Goal: Task Accomplishment & Management: Use online tool/utility

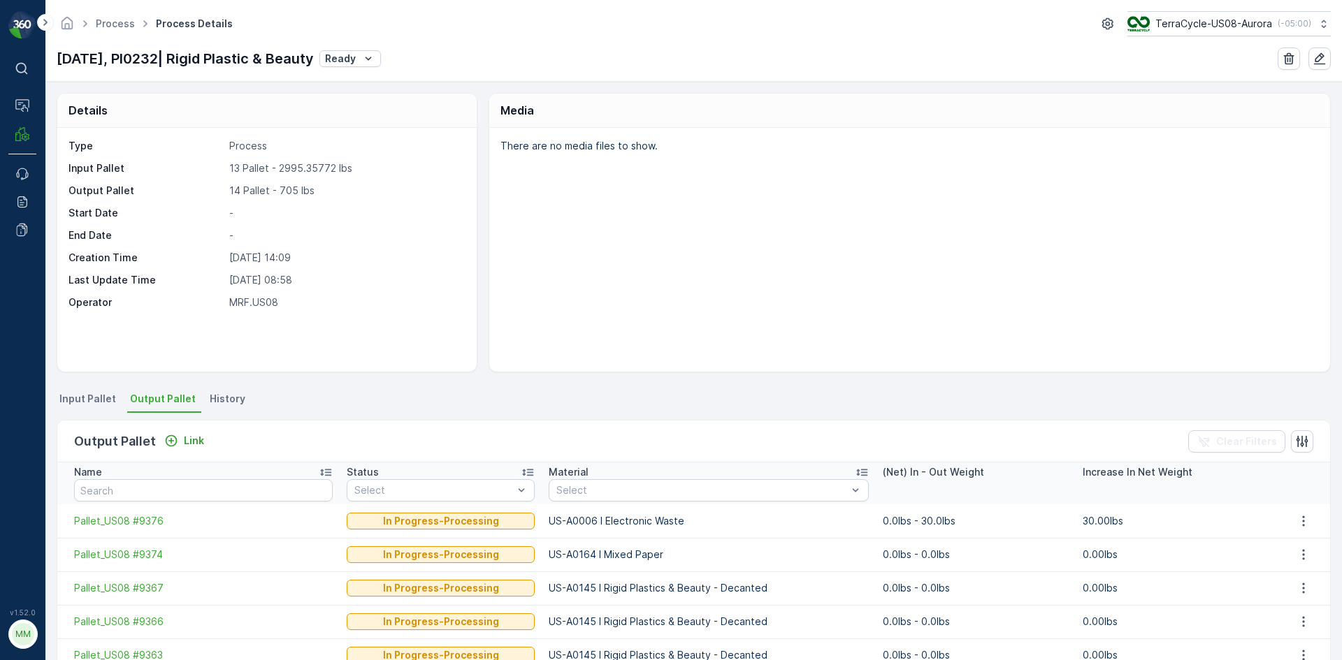
scroll to position [70, 0]
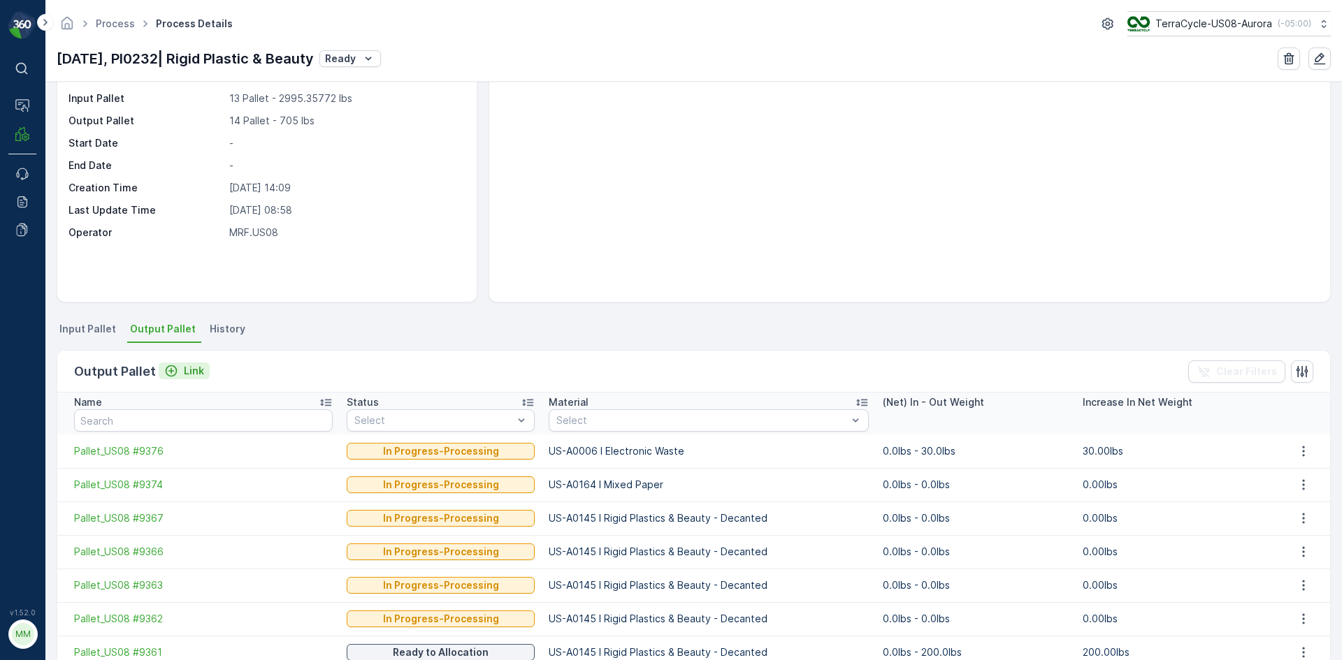
click at [179, 373] on div "Link" at bounding box center [184, 371] width 40 height 14
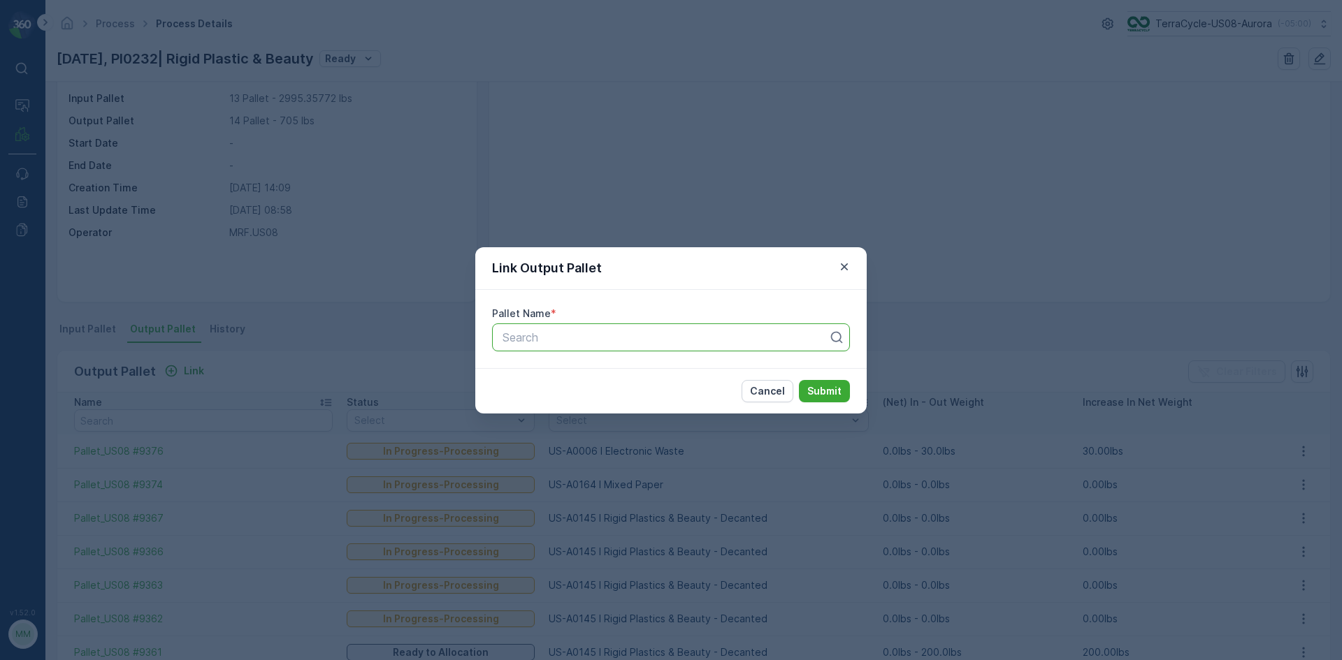
click at [652, 340] on div at bounding box center [665, 337] width 328 height 13
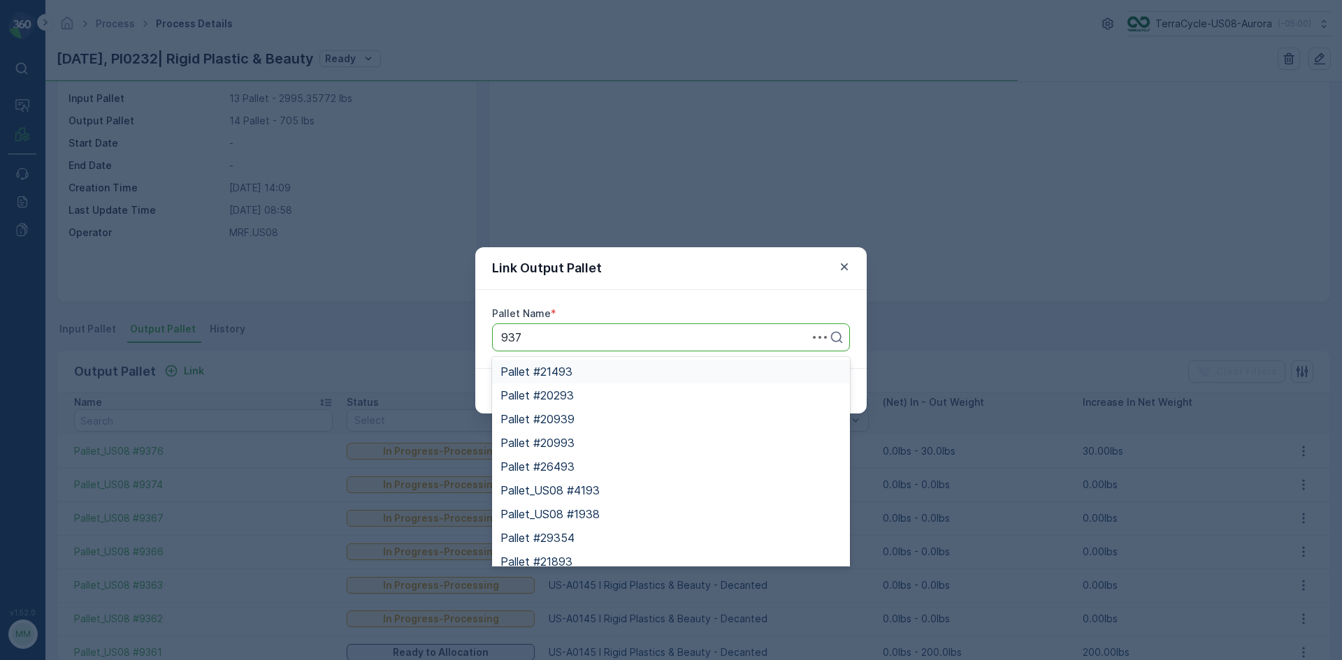
type input "9370"
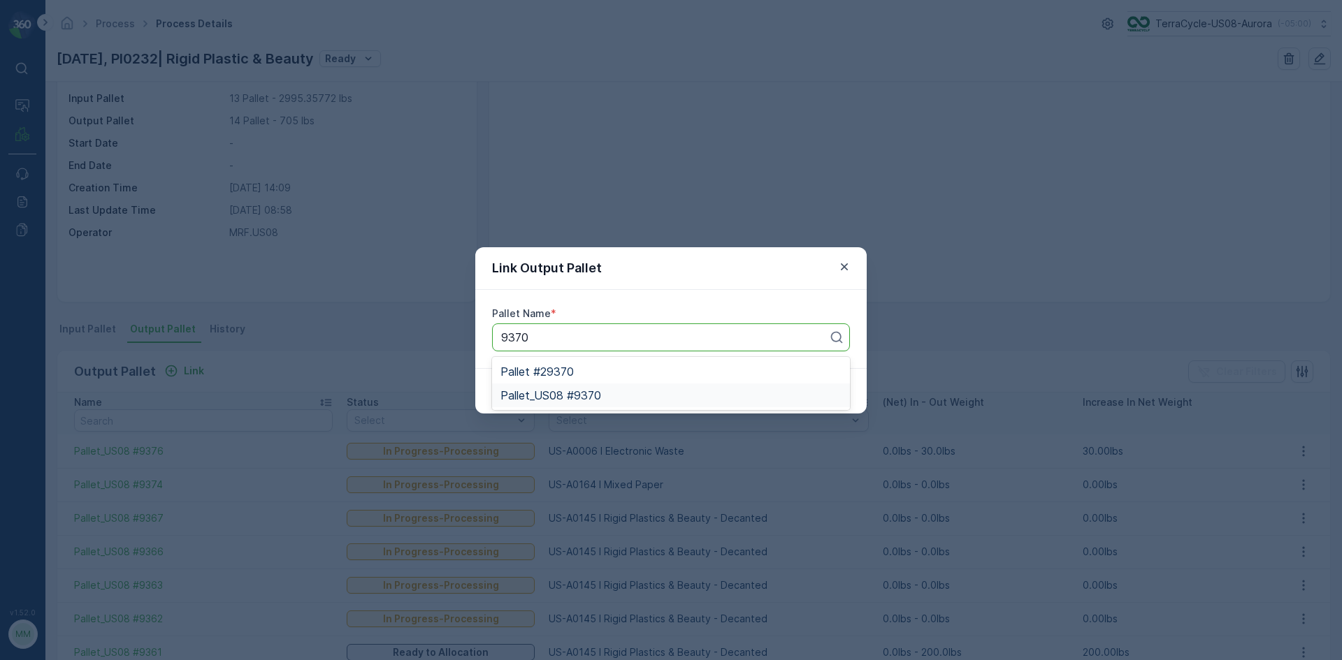
click at [581, 394] on span "Pallet_US08 #9370" at bounding box center [550, 395] width 101 height 13
click at [842, 387] on button "Submit" at bounding box center [824, 391] width 51 height 22
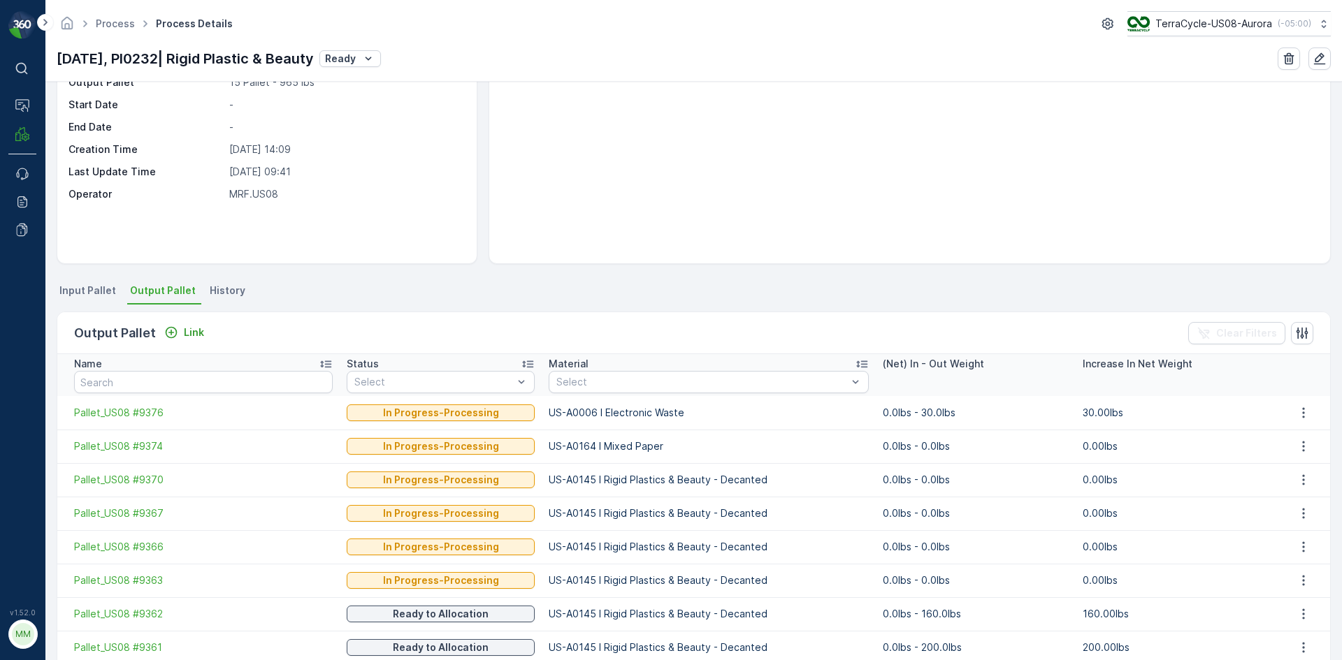
scroll to position [140, 0]
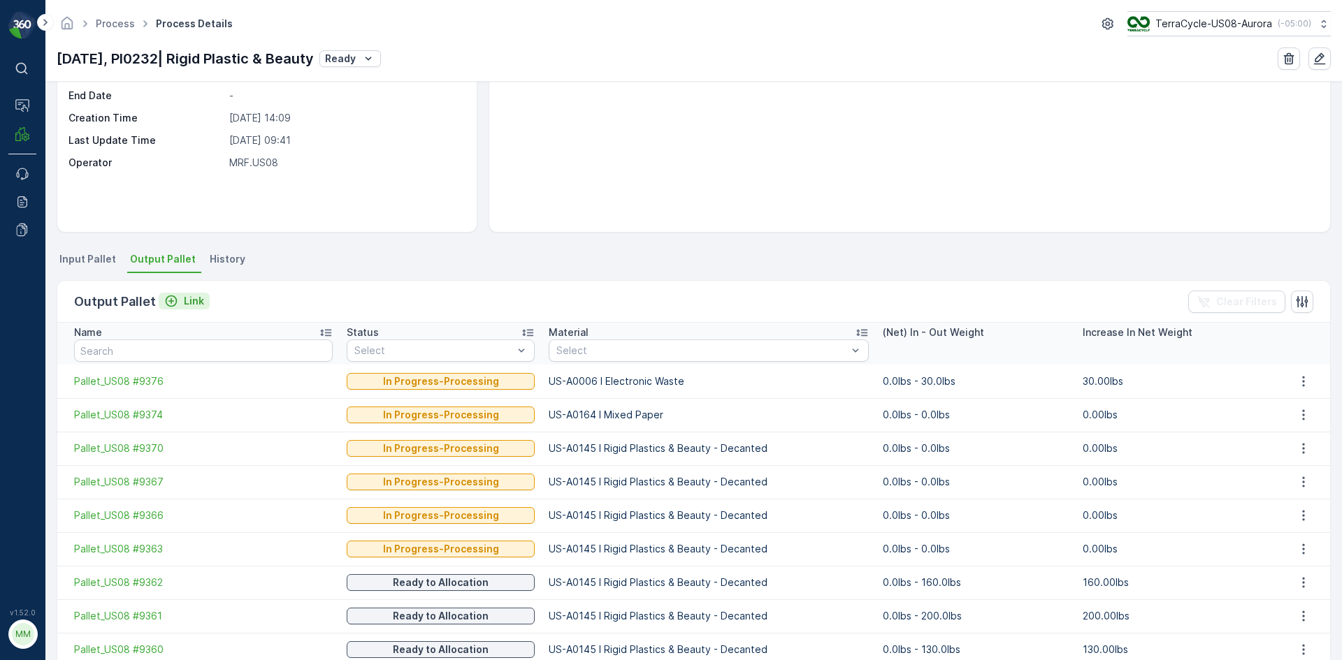
click at [168, 296] on icon "Link" at bounding box center [172, 302] width 12 height 12
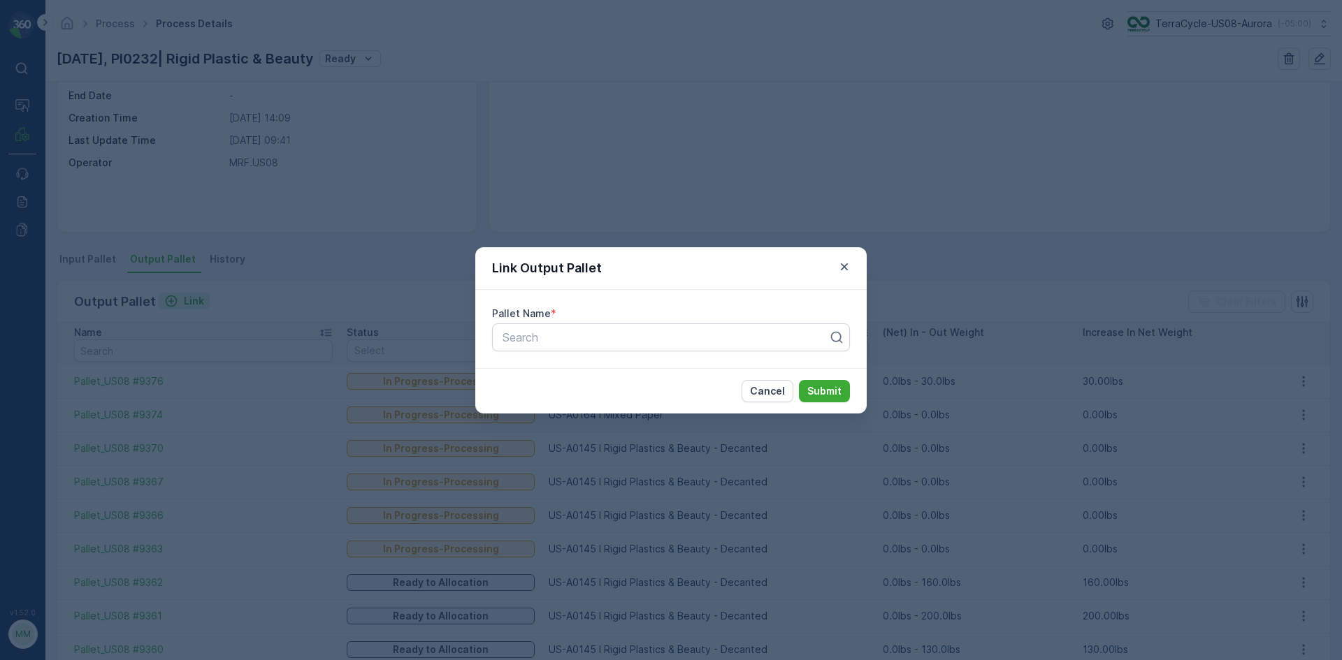
click at [168, 303] on div "Link Output Pallet Pallet Name * Search Cancel Submit" at bounding box center [671, 330] width 1342 height 660
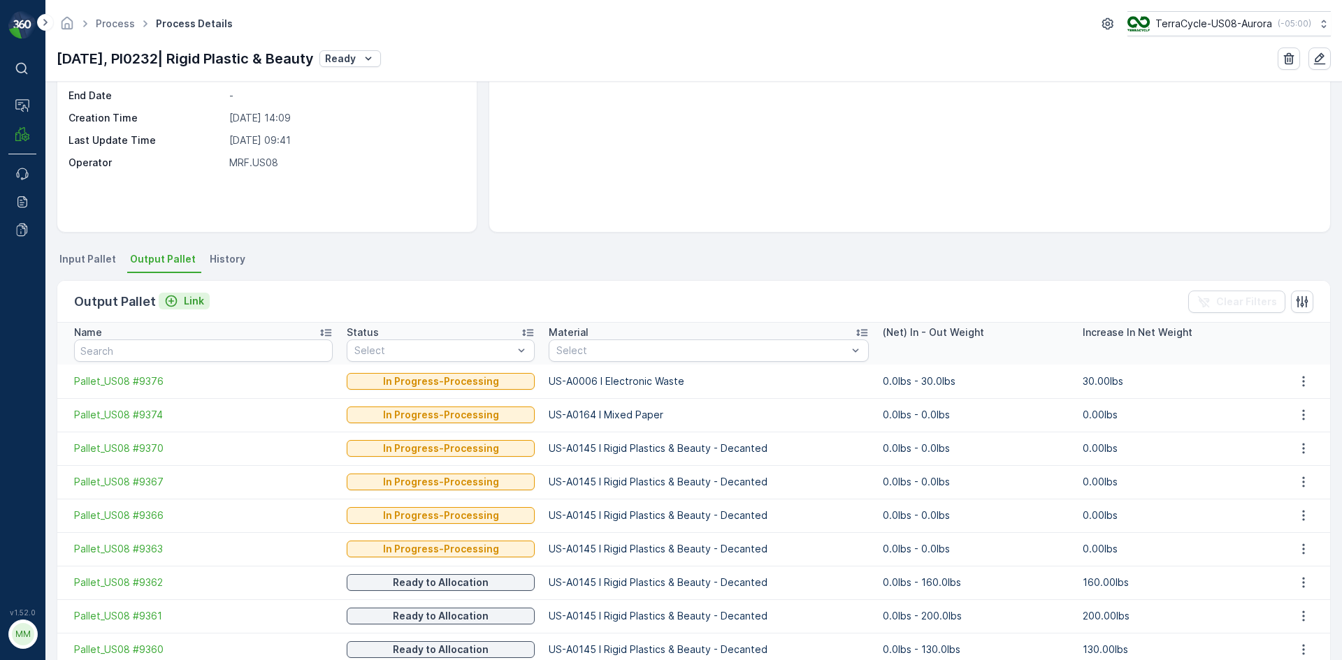
click at [171, 305] on icon "Link" at bounding box center [171, 301] width 14 height 14
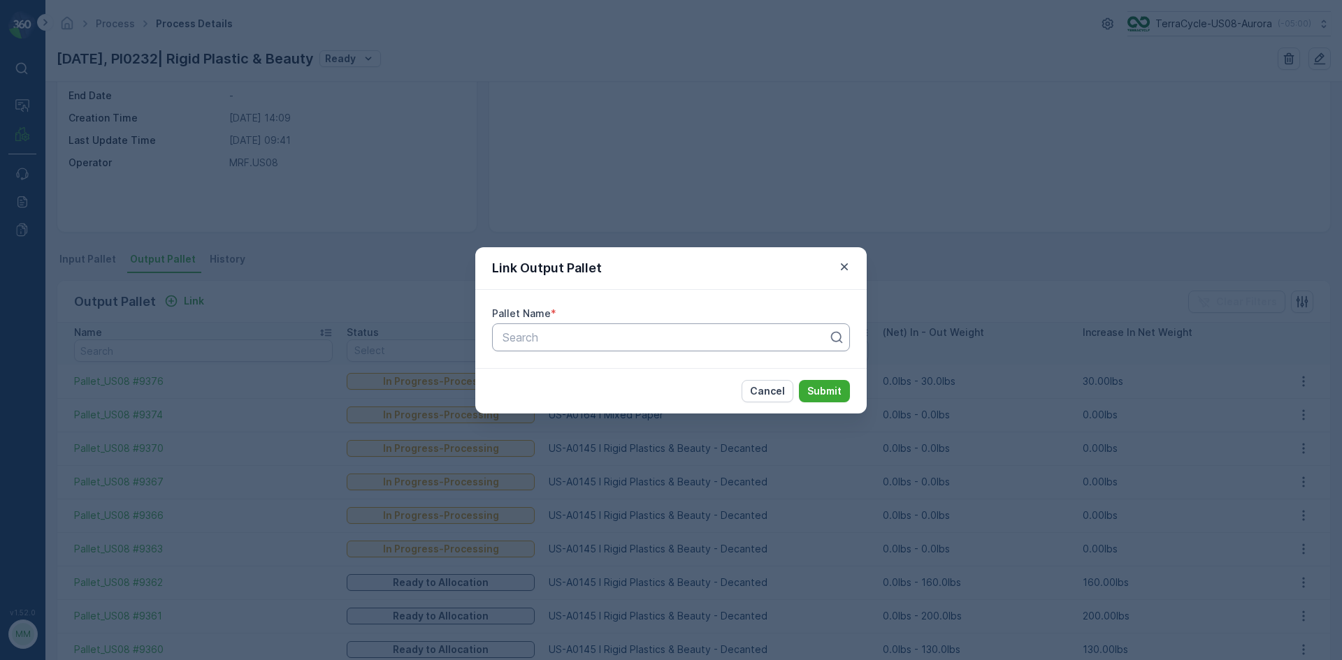
click at [735, 342] on div at bounding box center [665, 337] width 328 height 13
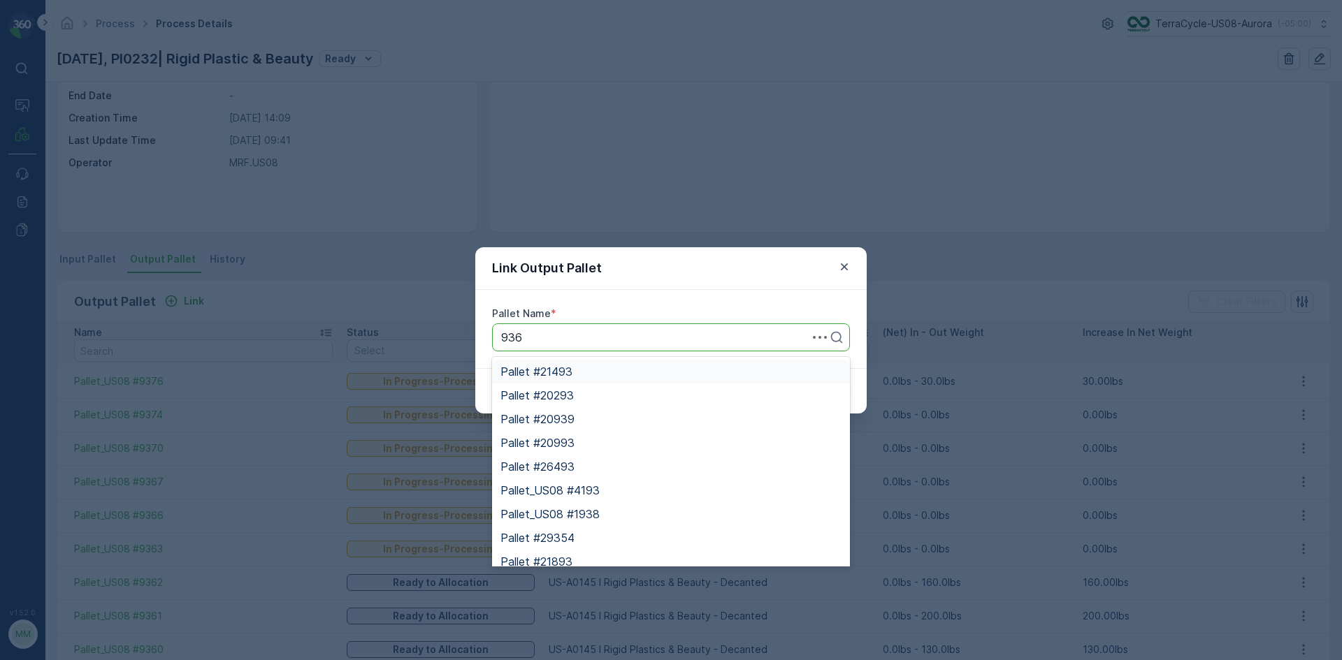
type input "9365"
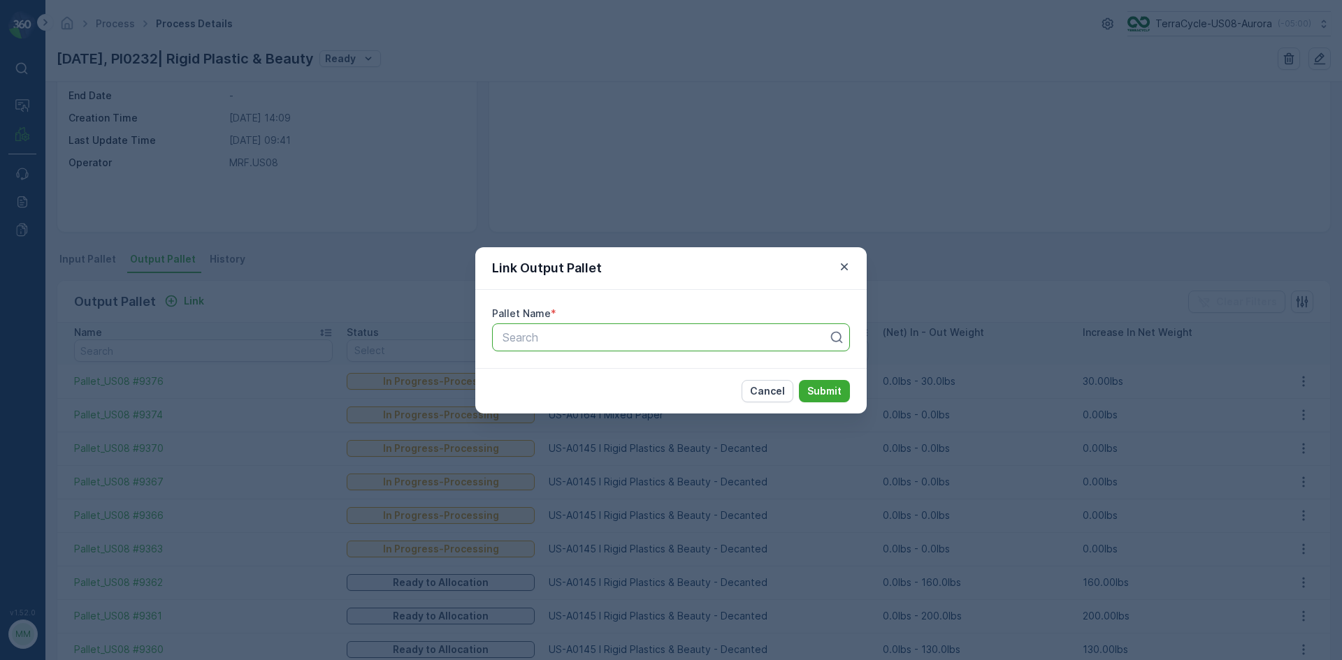
click at [570, 344] on div "Search" at bounding box center [671, 338] width 358 height 28
click at [641, 338] on div at bounding box center [665, 337] width 328 height 13
click at [763, 338] on div at bounding box center [665, 337] width 328 height 13
type input "9365"
click at [739, 393] on div "Pallet_US08 #9365" at bounding box center [670, 395] width 341 height 13
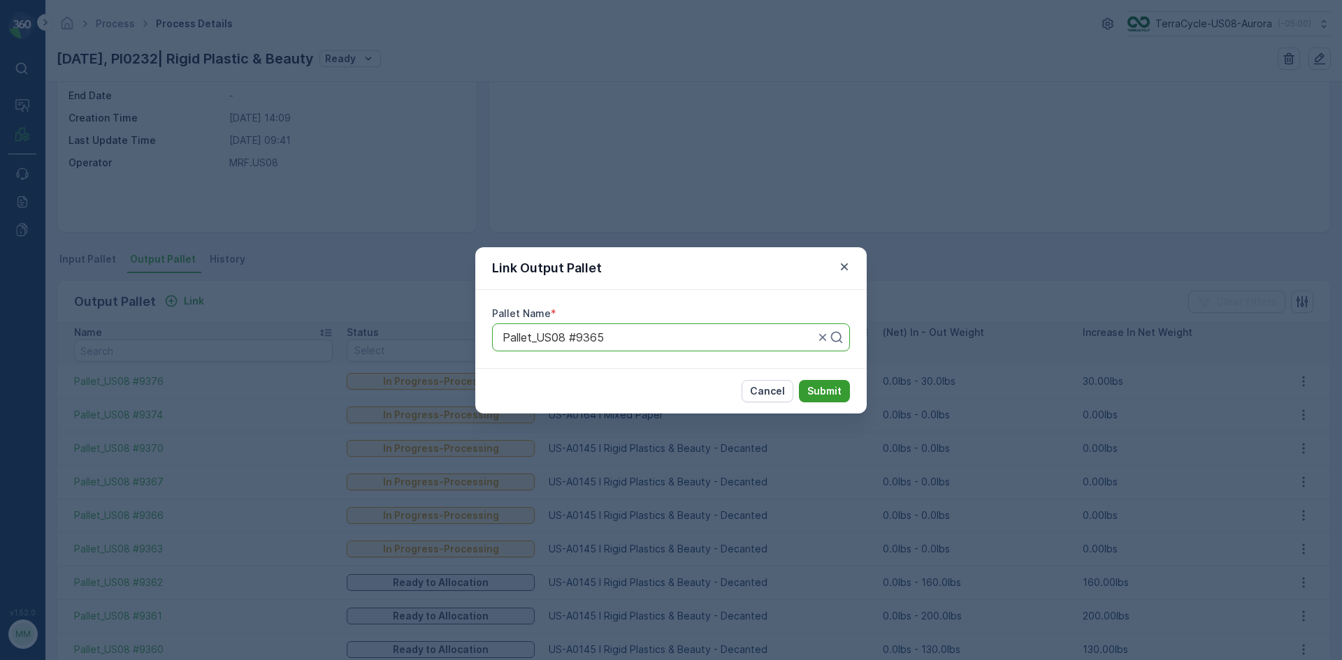
click at [799, 380] on button "Submit" at bounding box center [824, 391] width 51 height 22
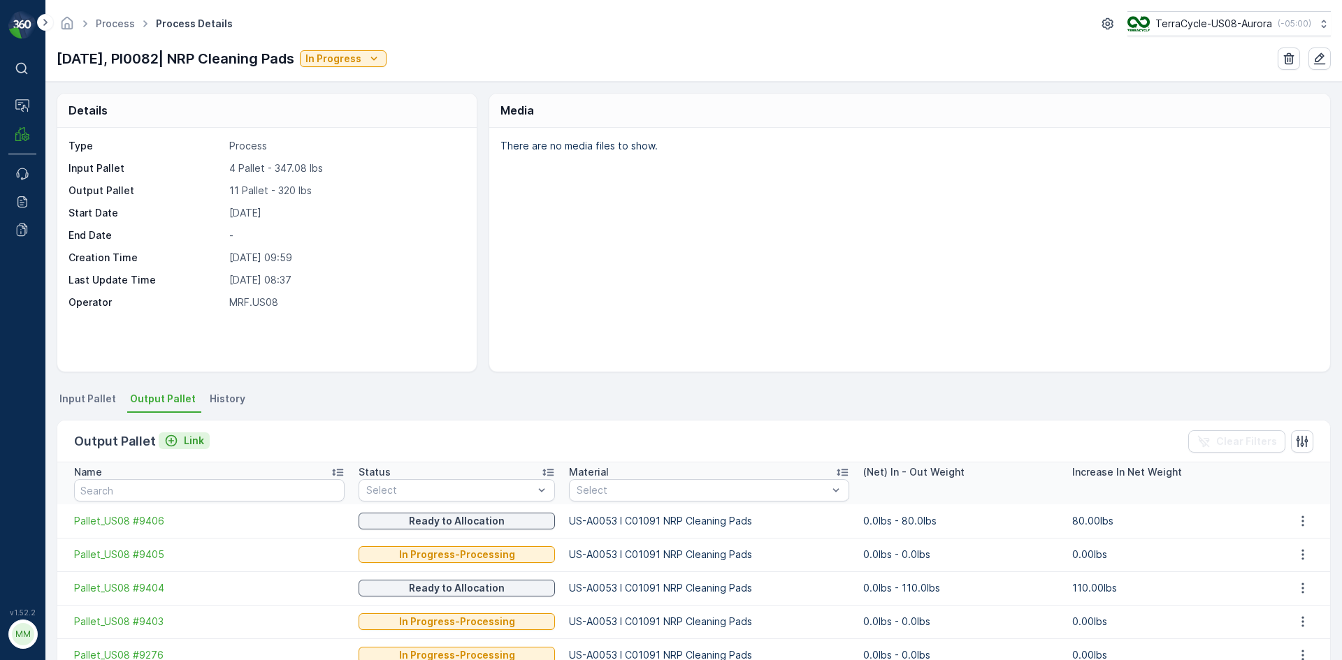
click at [188, 438] on p "Link" at bounding box center [194, 441] width 20 height 14
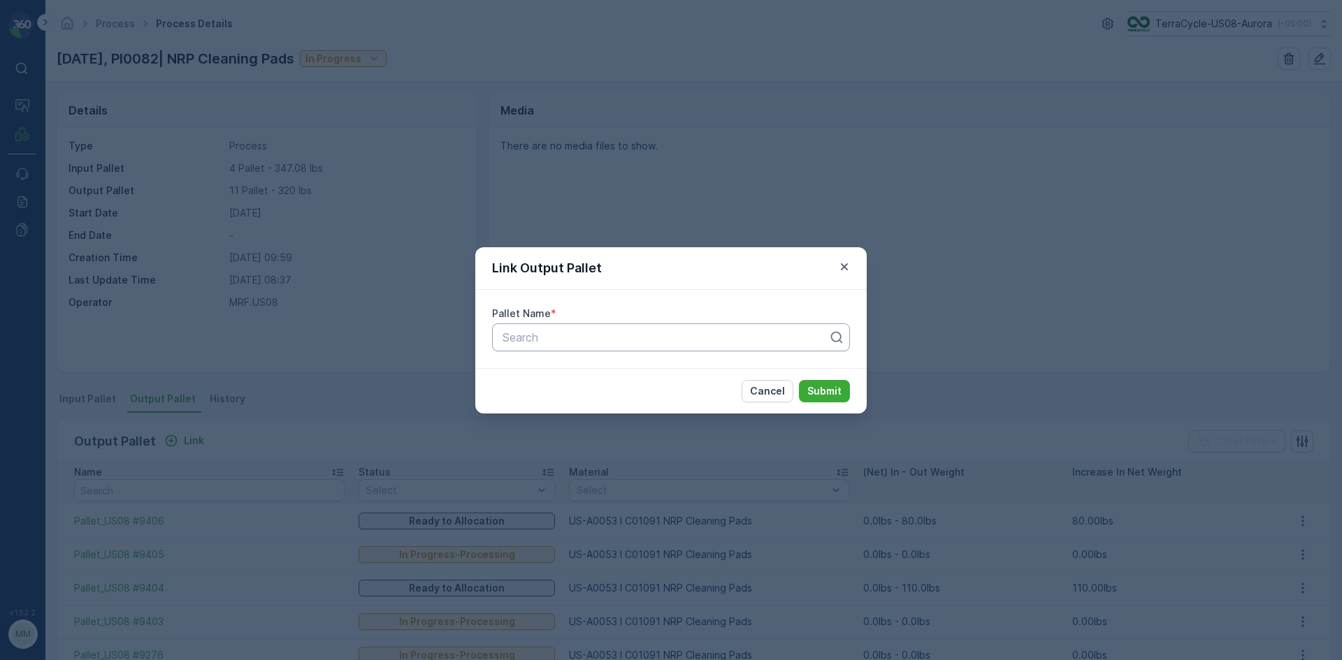
click at [714, 347] on div "Search" at bounding box center [671, 338] width 358 height 28
type input "9407"
click at [591, 396] on span "Pallet_US08 #9407" at bounding box center [550, 395] width 101 height 13
click at [799, 380] on button "Submit" at bounding box center [824, 391] width 51 height 22
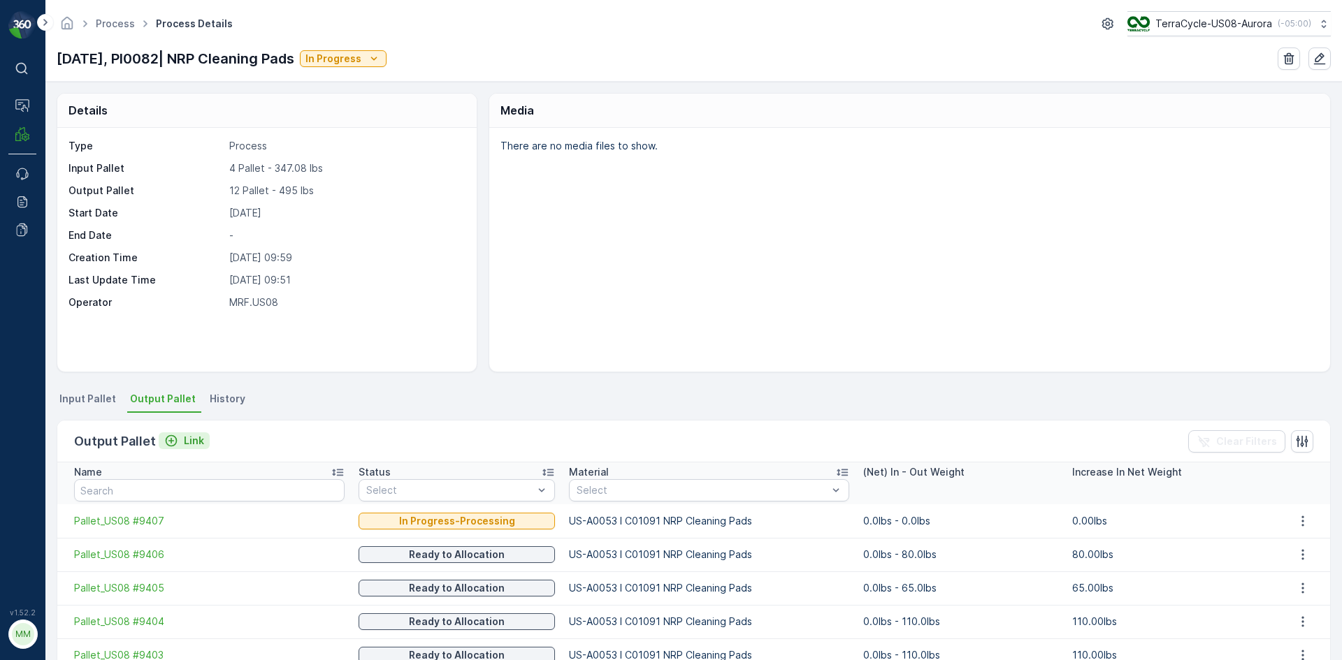
click at [184, 434] on p "Link" at bounding box center [194, 441] width 20 height 14
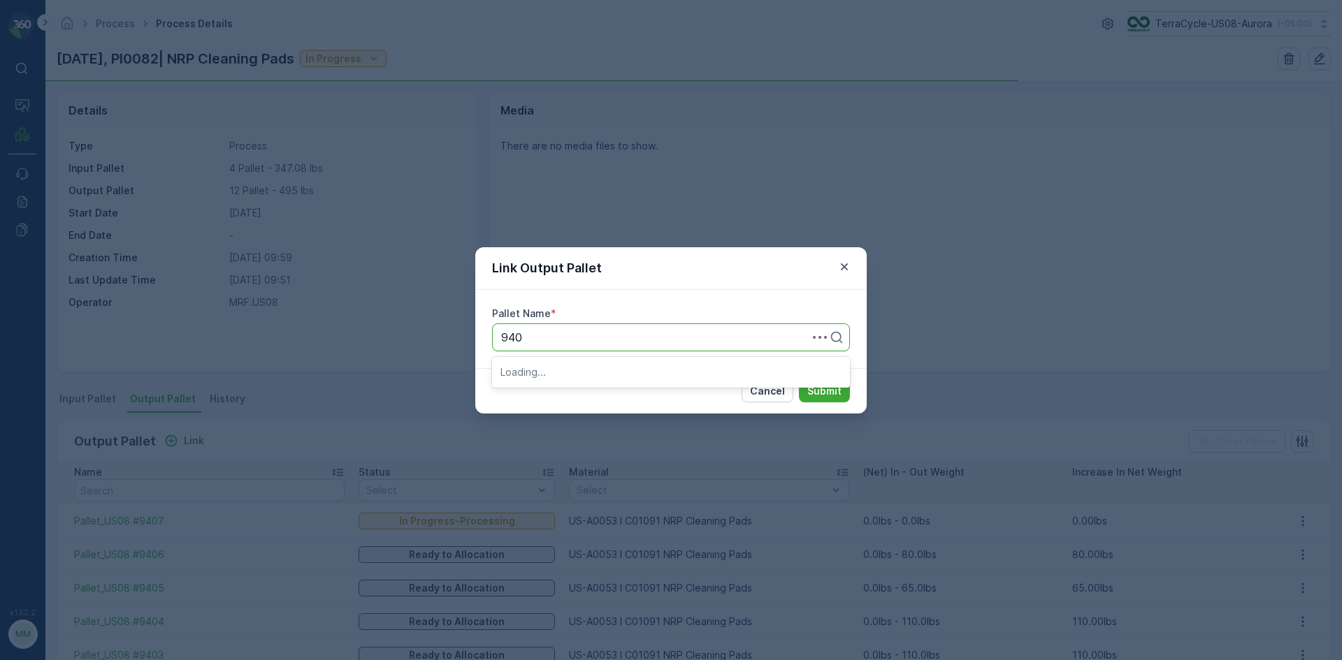
type input "9402"
click at [664, 366] on div "Pallet_US08 #9402" at bounding box center [670, 372] width 341 height 13
click at [818, 389] on p "Submit" at bounding box center [824, 391] width 34 height 14
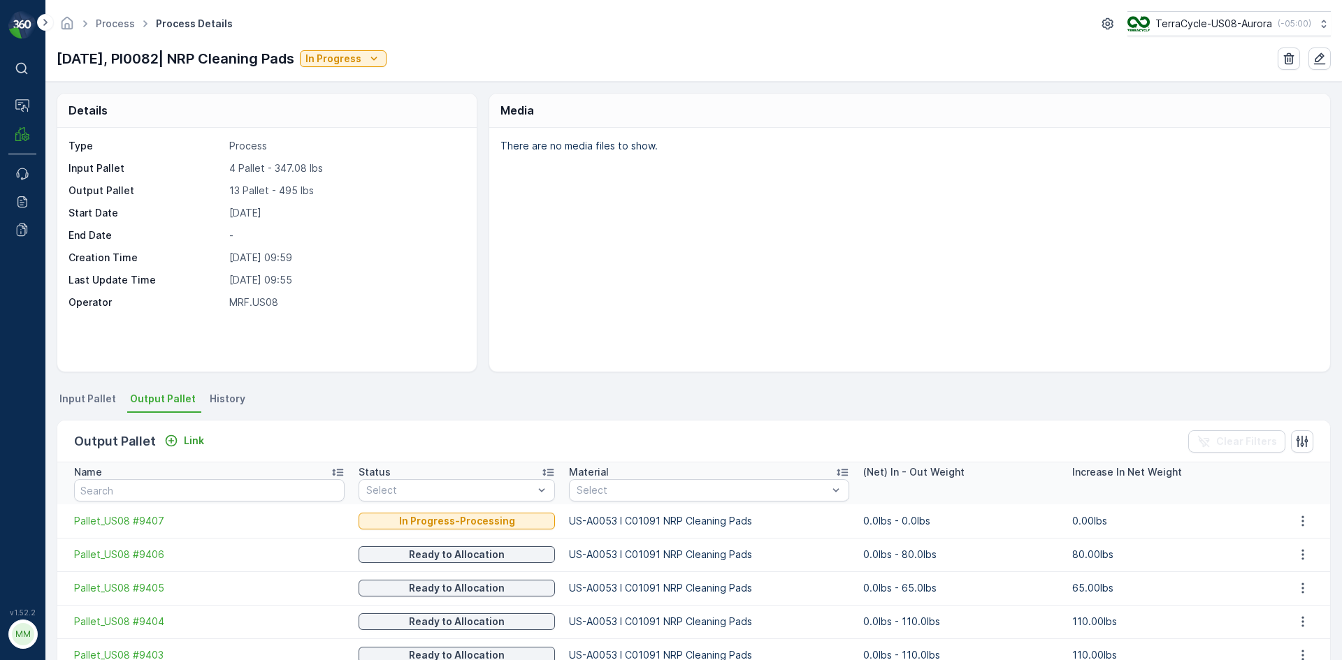
click at [87, 395] on span "Input Pallet" at bounding box center [87, 399] width 57 height 14
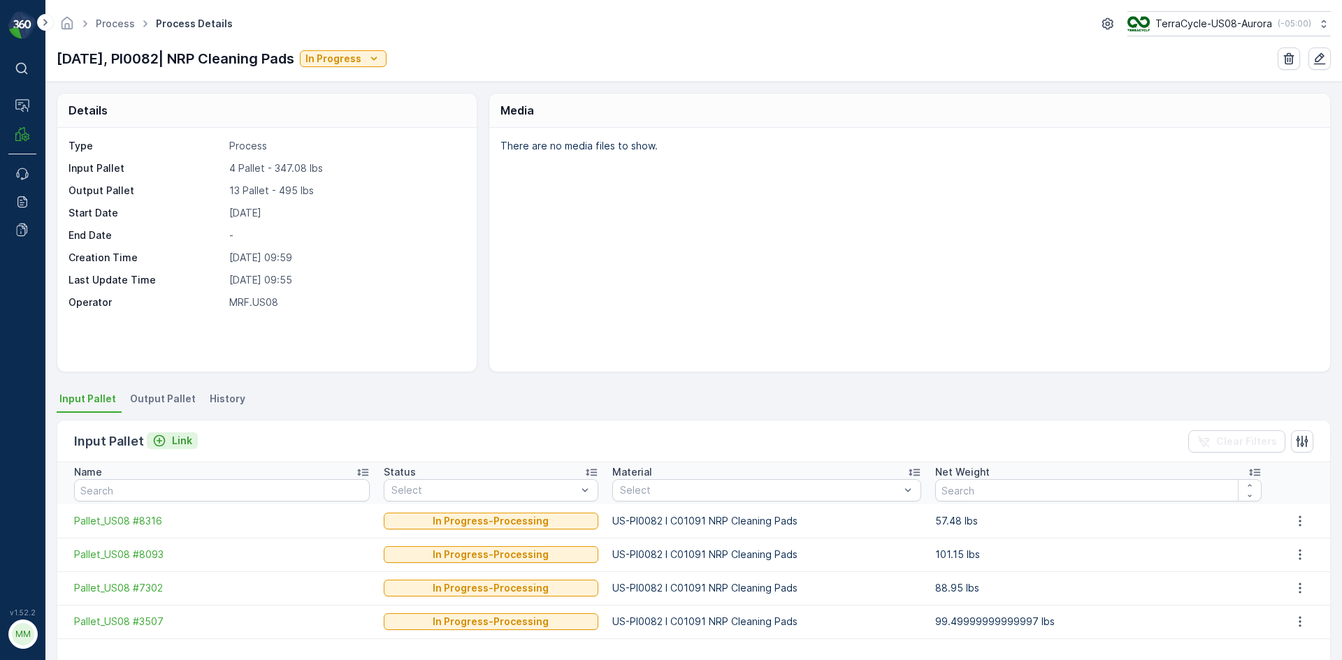
click at [172, 447] on p "Link" at bounding box center [182, 441] width 20 height 14
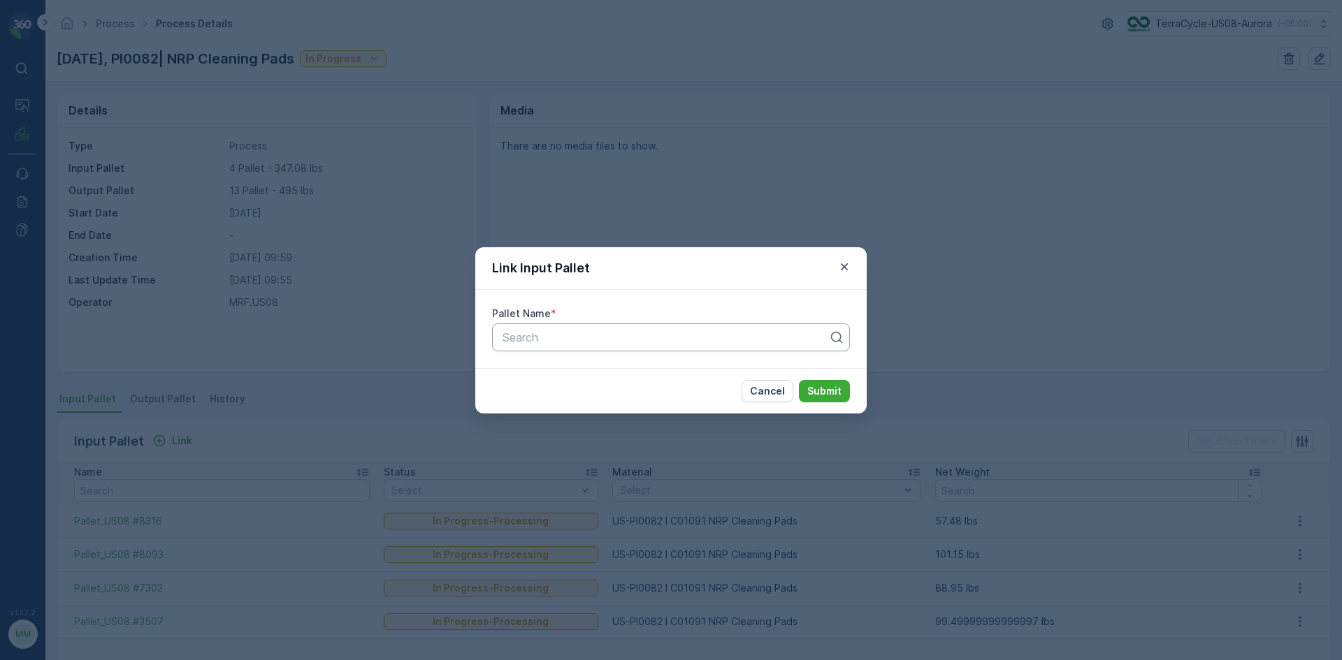
click at [623, 342] on div at bounding box center [665, 337] width 328 height 13
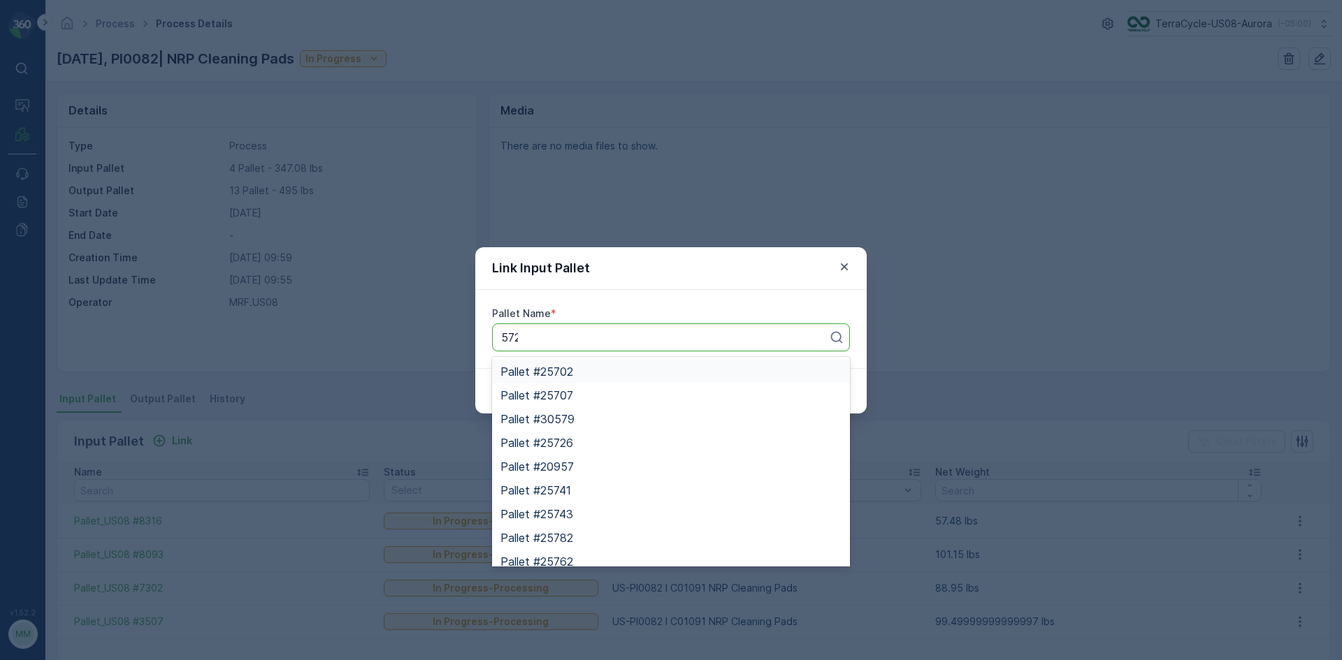
type input "5722"
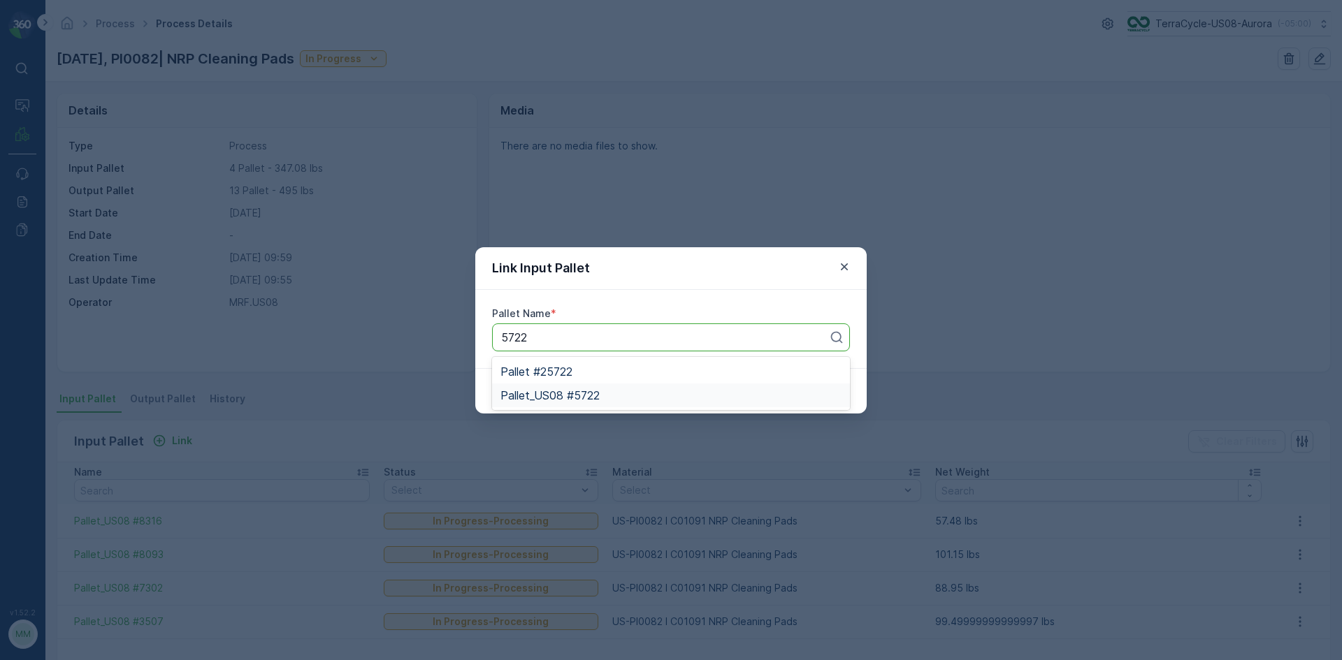
click at [634, 400] on div "Pallet_US08 #5722" at bounding box center [670, 395] width 341 height 13
click at [799, 380] on button "Submit" at bounding box center [824, 391] width 51 height 22
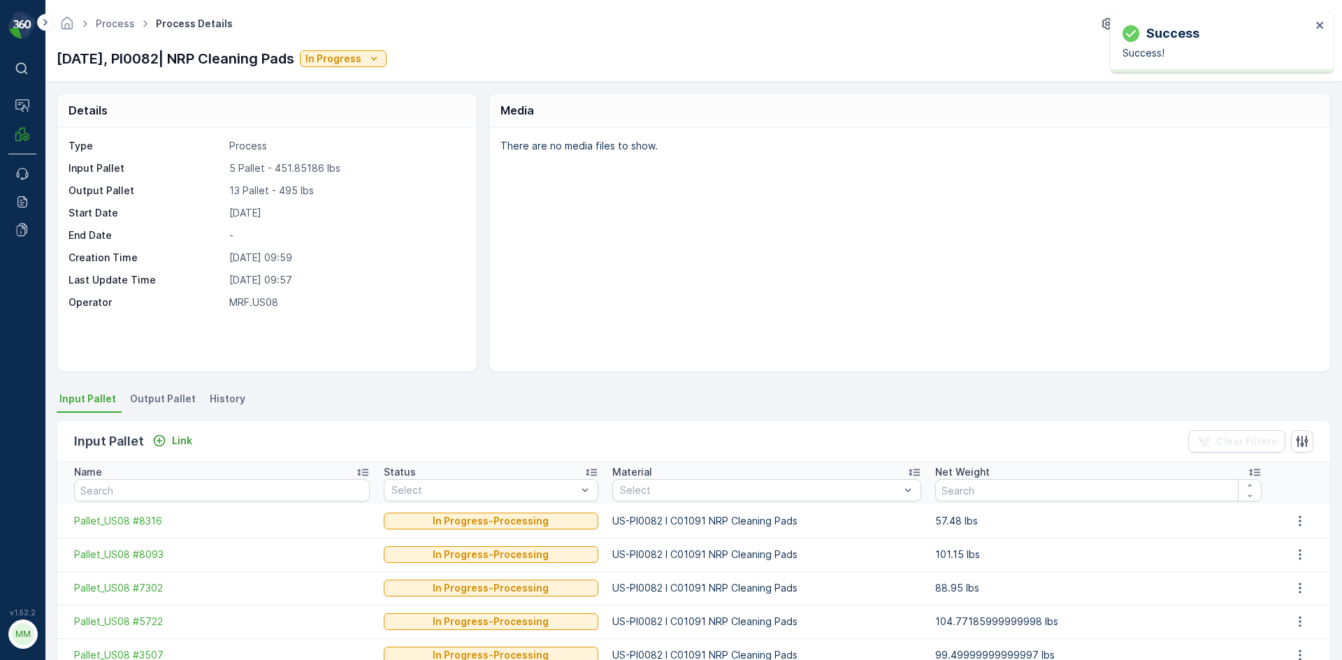
click at [174, 397] on span "Output Pallet" at bounding box center [163, 399] width 66 height 14
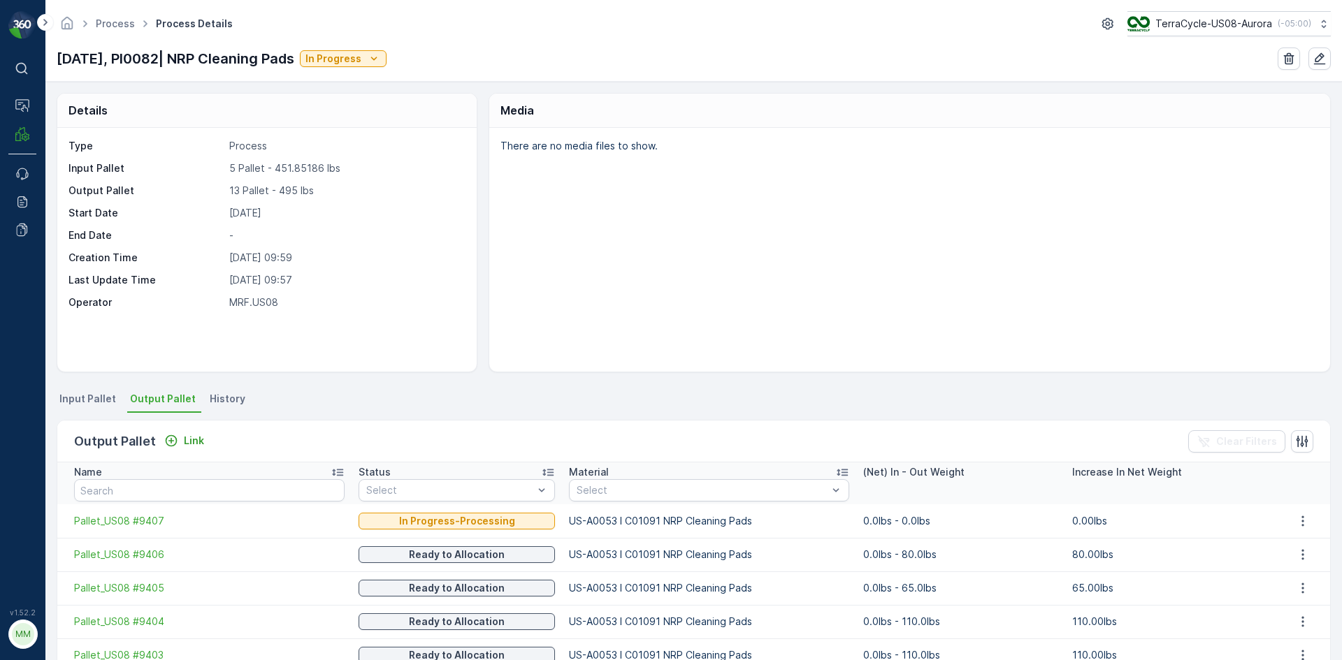
click at [92, 392] on span "Input Pallet" at bounding box center [87, 399] width 57 height 14
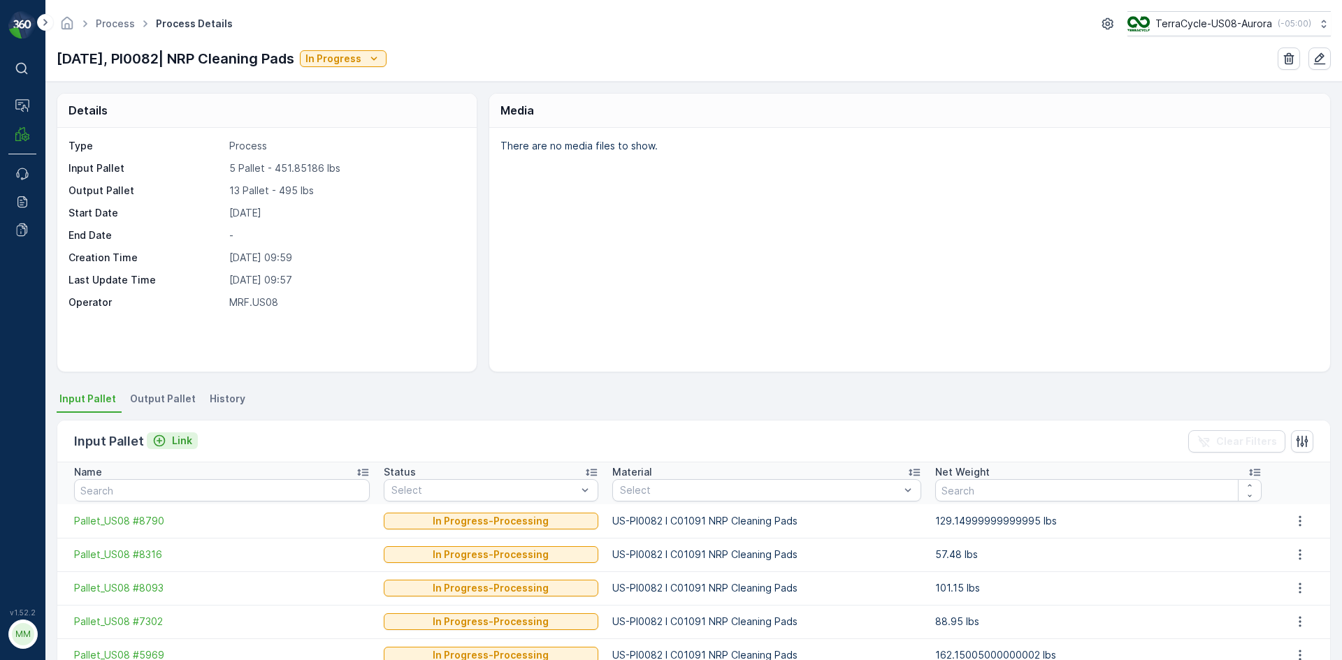
click at [173, 444] on p "Link" at bounding box center [182, 441] width 20 height 14
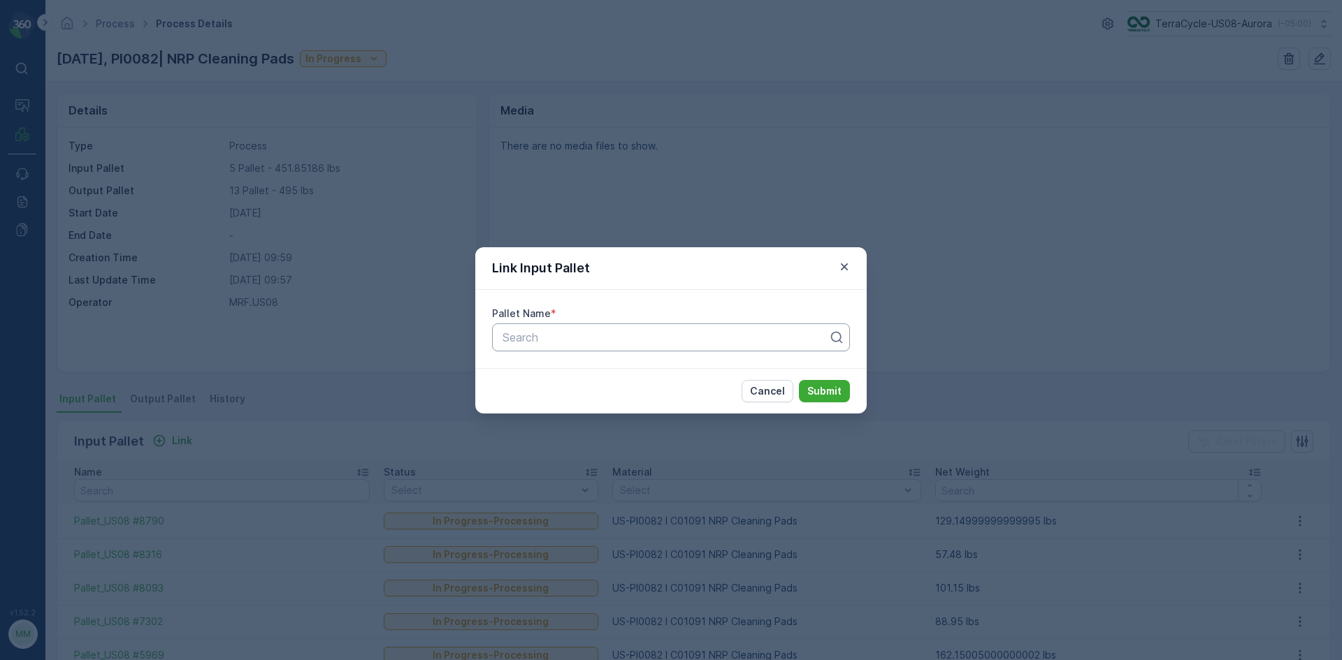
click at [508, 335] on div at bounding box center [665, 337] width 328 height 13
type input "6009"
click at [616, 395] on div "Pallet_US08 #6009" at bounding box center [670, 395] width 341 height 13
click at [839, 392] on p "Submit" at bounding box center [824, 391] width 34 height 14
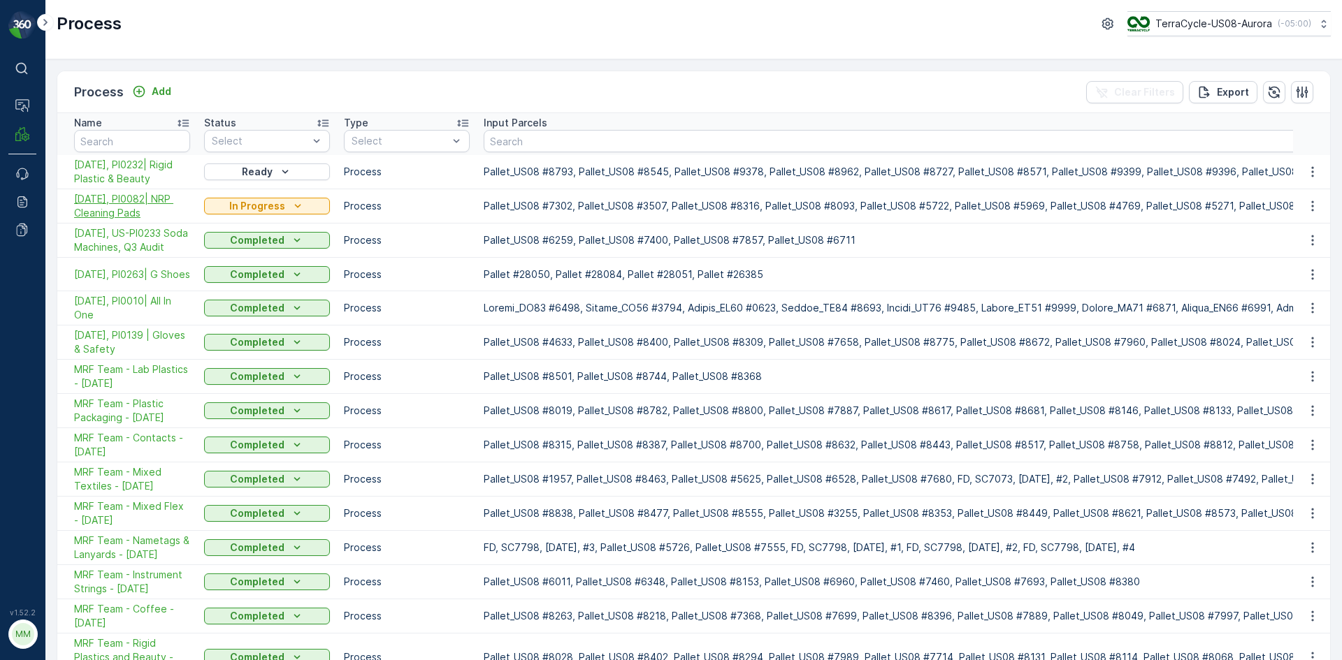
click at [159, 200] on span "[DATE], PI0082| NRP Cleaning Pads" at bounding box center [132, 206] width 116 height 28
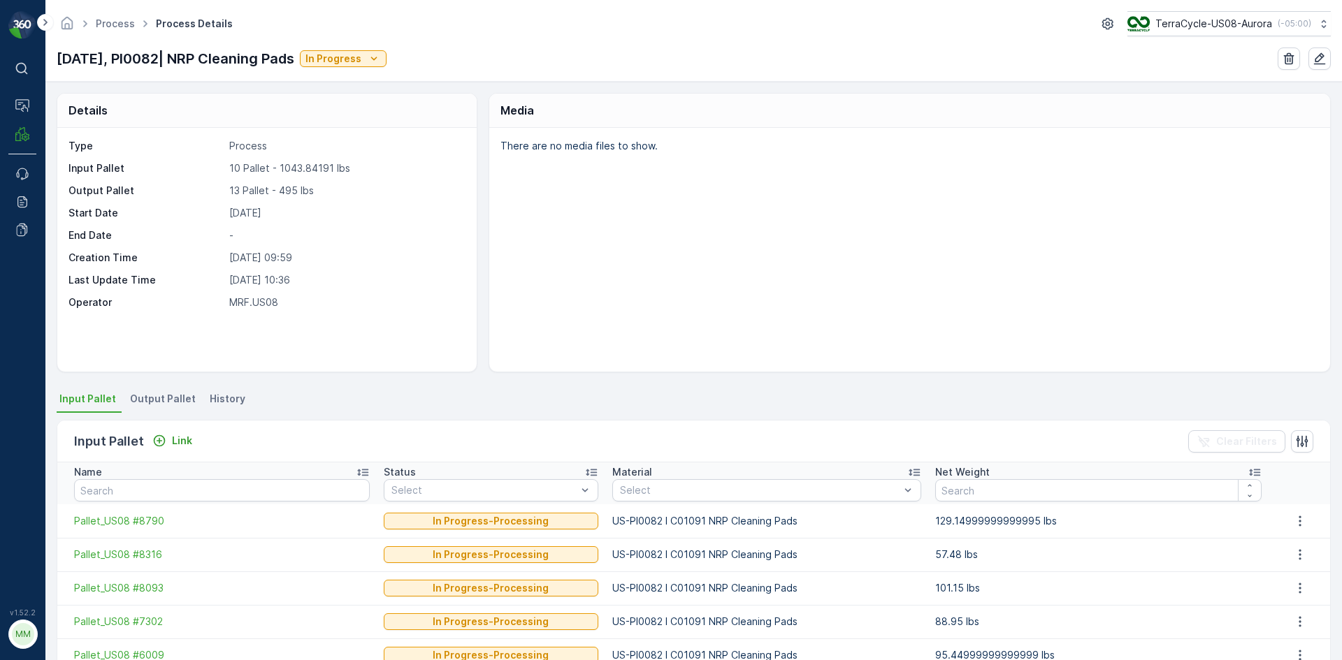
click at [160, 391] on li "Output Pallet" at bounding box center [164, 401] width 74 height 24
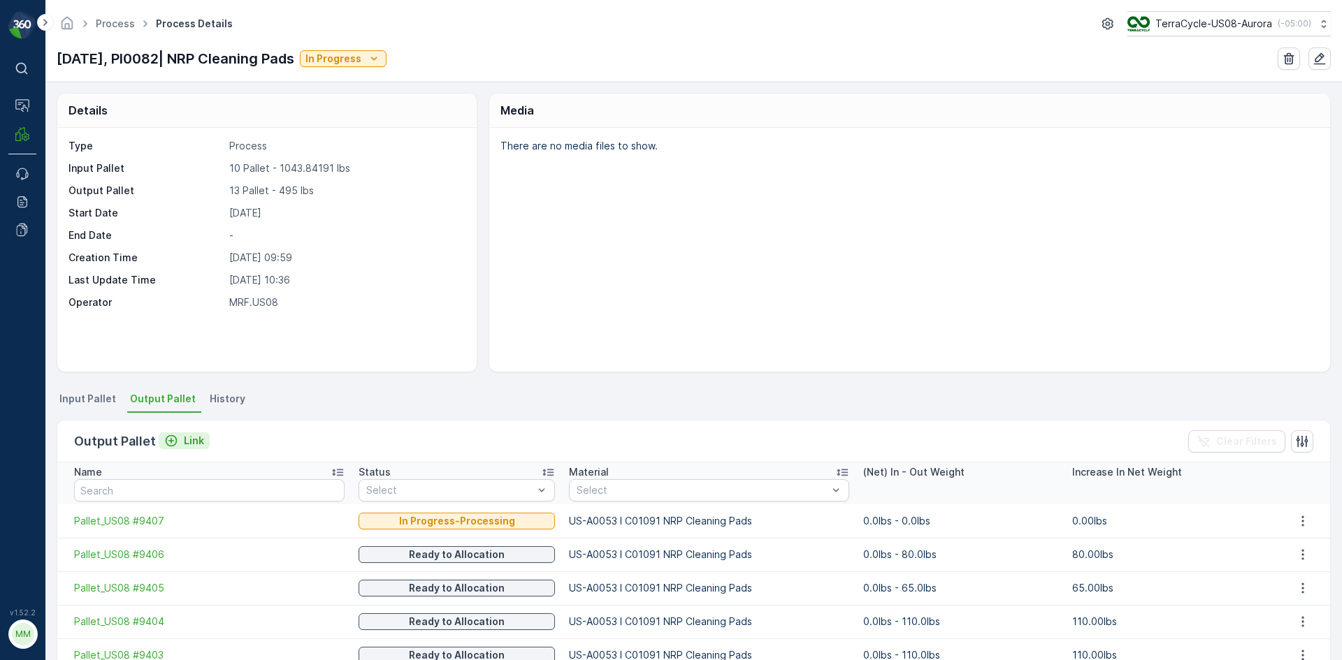
click at [168, 438] on icon "Link" at bounding box center [171, 441] width 14 height 14
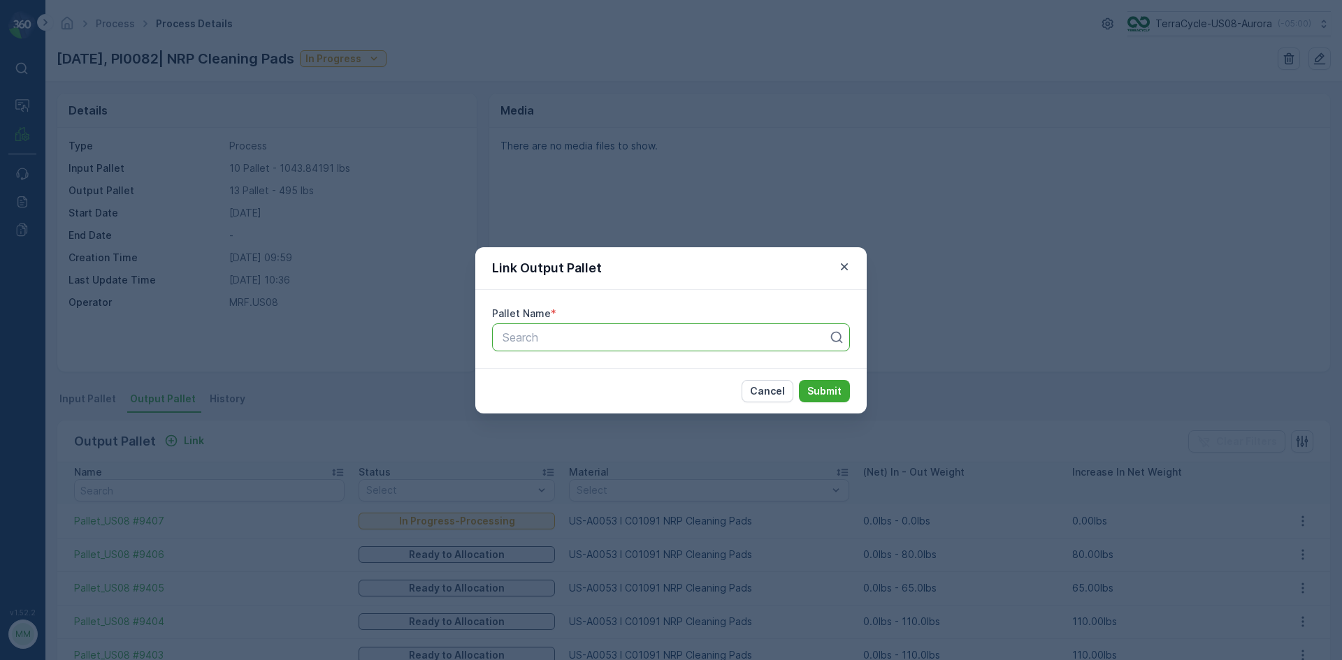
click at [596, 349] on div "Search" at bounding box center [671, 338] width 358 height 28
type input "9401"
click at [642, 395] on div "Pallet_US08 #9401" at bounding box center [670, 395] width 341 height 13
click at [799, 380] on button "Submit" at bounding box center [824, 391] width 51 height 22
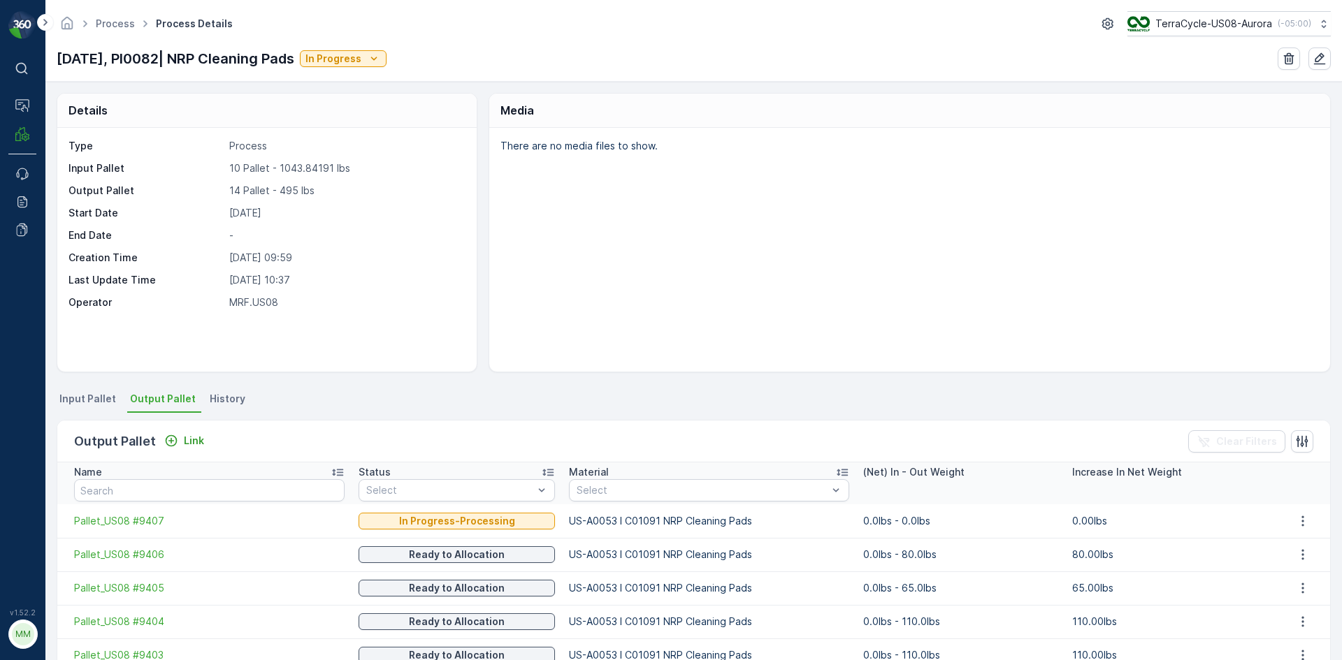
click at [90, 402] on span "Input Pallet" at bounding box center [87, 399] width 57 height 14
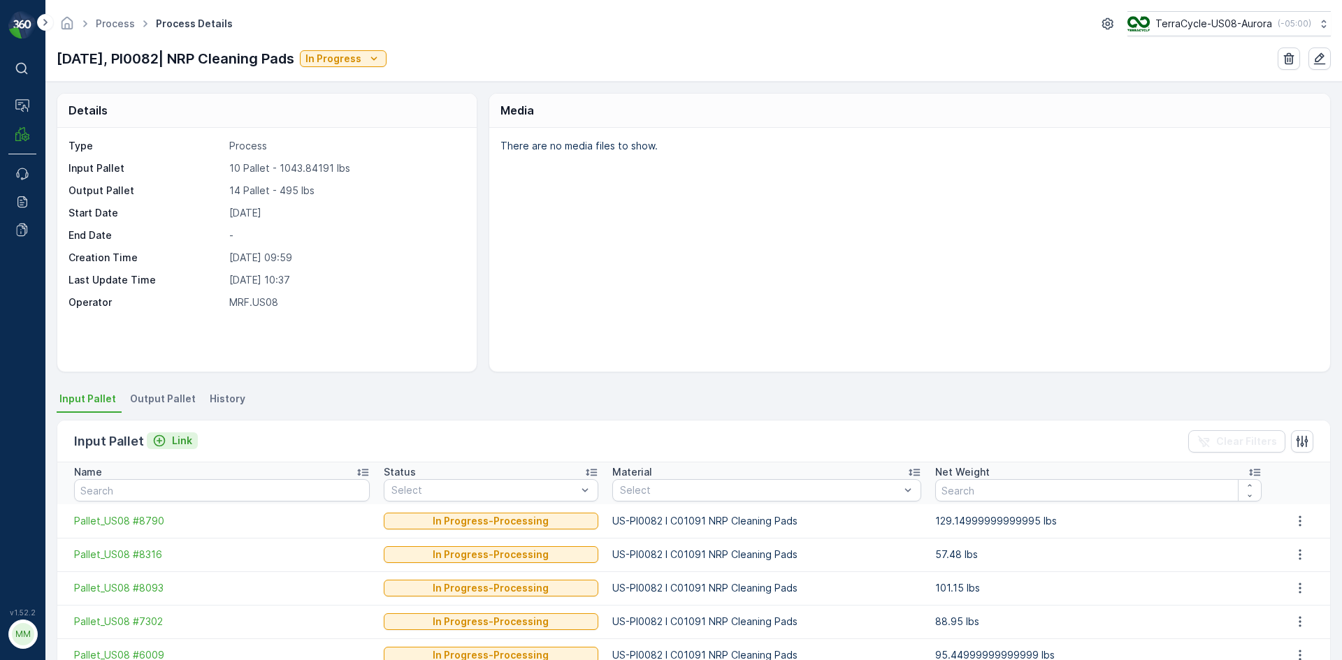
click at [174, 440] on p "Link" at bounding box center [182, 441] width 20 height 14
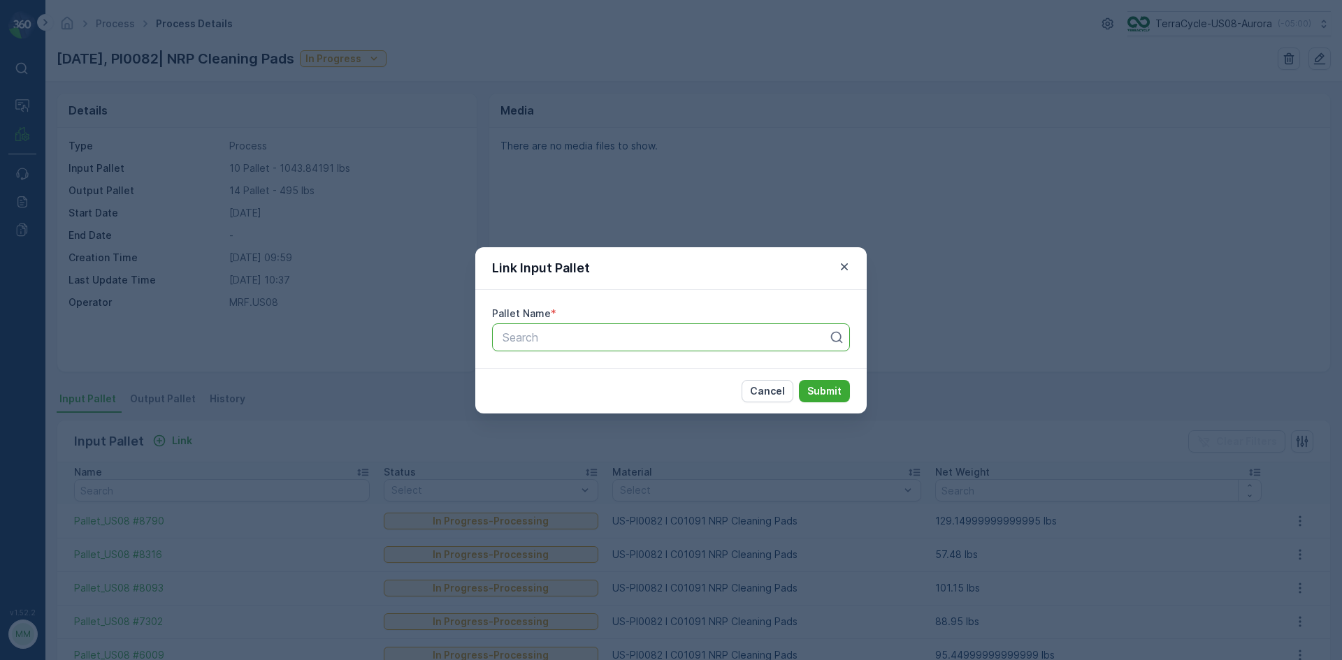
click at [623, 343] on div at bounding box center [665, 337] width 328 height 13
type input "6714"
click at [631, 391] on div "Pallet_US08 #6714" at bounding box center [670, 395] width 341 height 13
click at [799, 380] on button "Submit" at bounding box center [824, 391] width 51 height 22
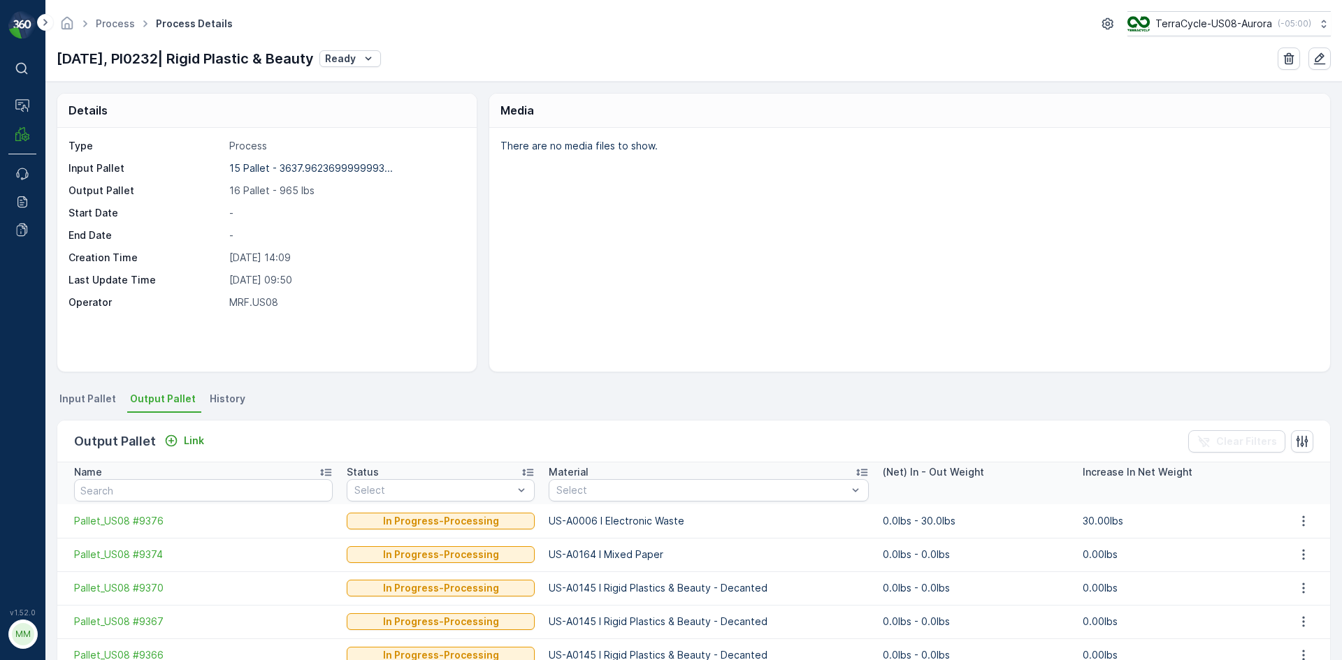
scroll to position [140, 0]
